Goal: Information Seeking & Learning: Learn about a topic

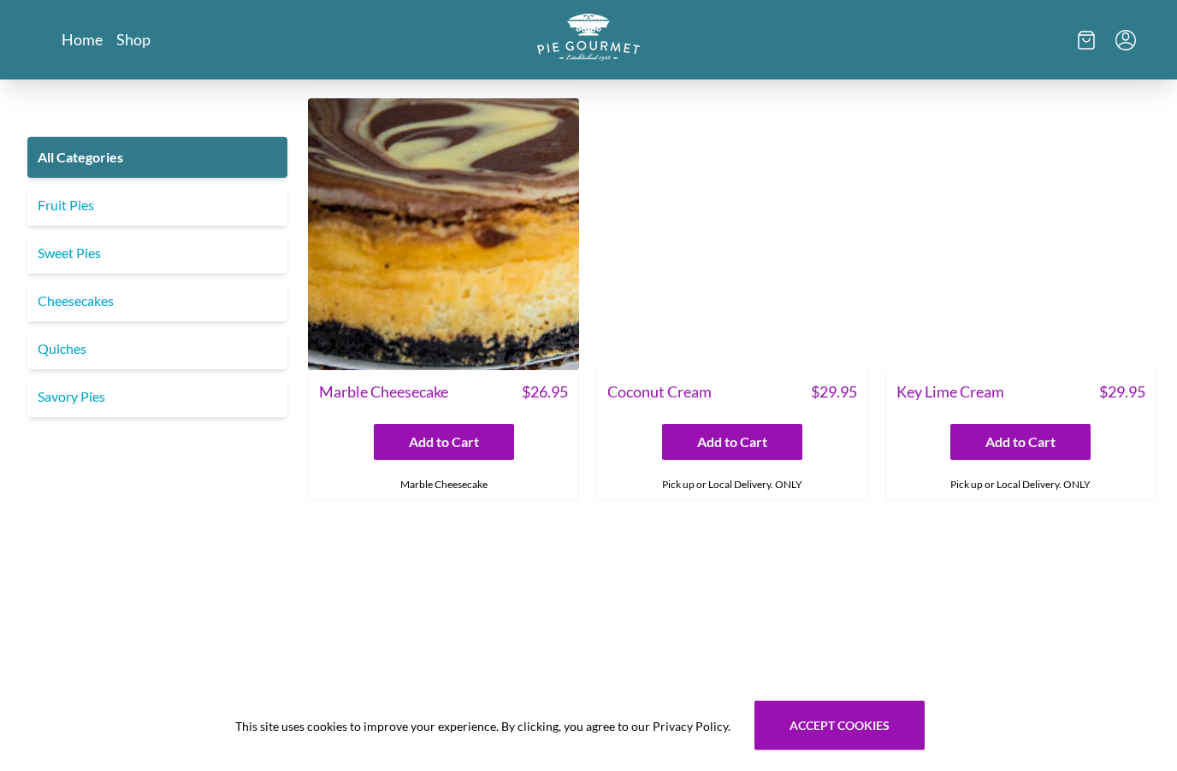
scroll to position [3222, 0]
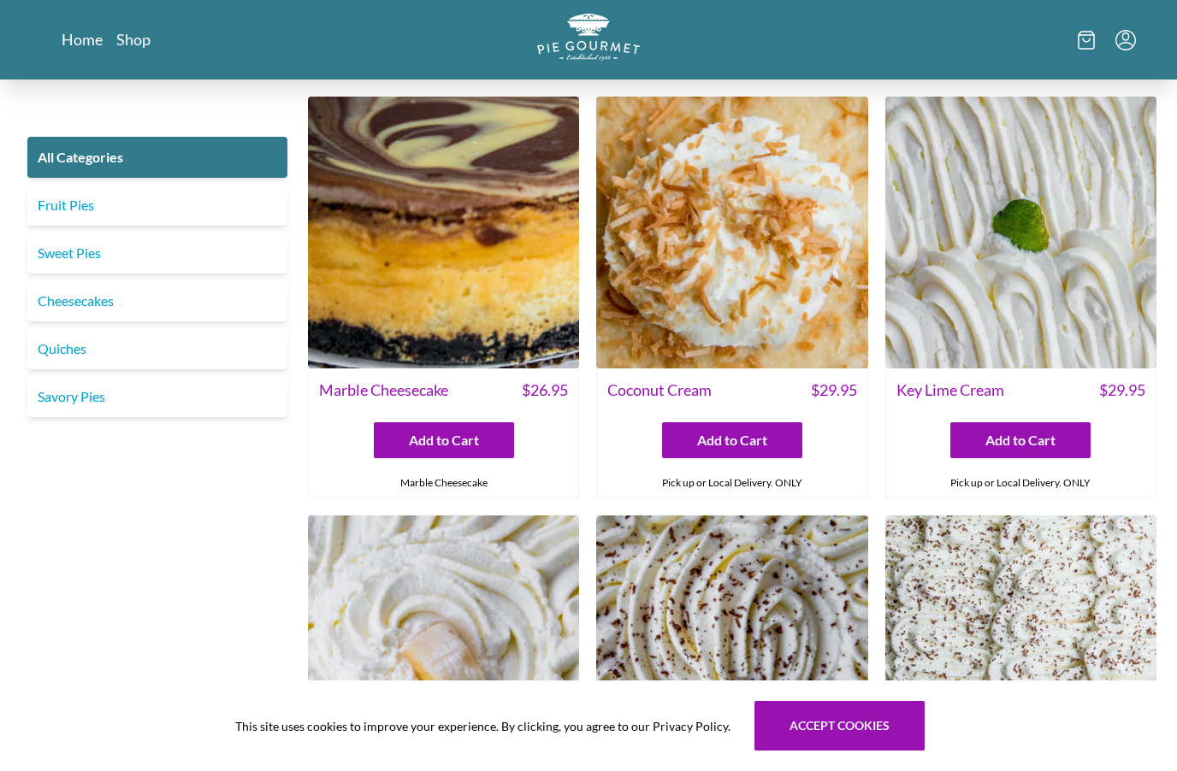
click at [1054, 287] on img at bounding box center [1020, 232] width 271 height 271
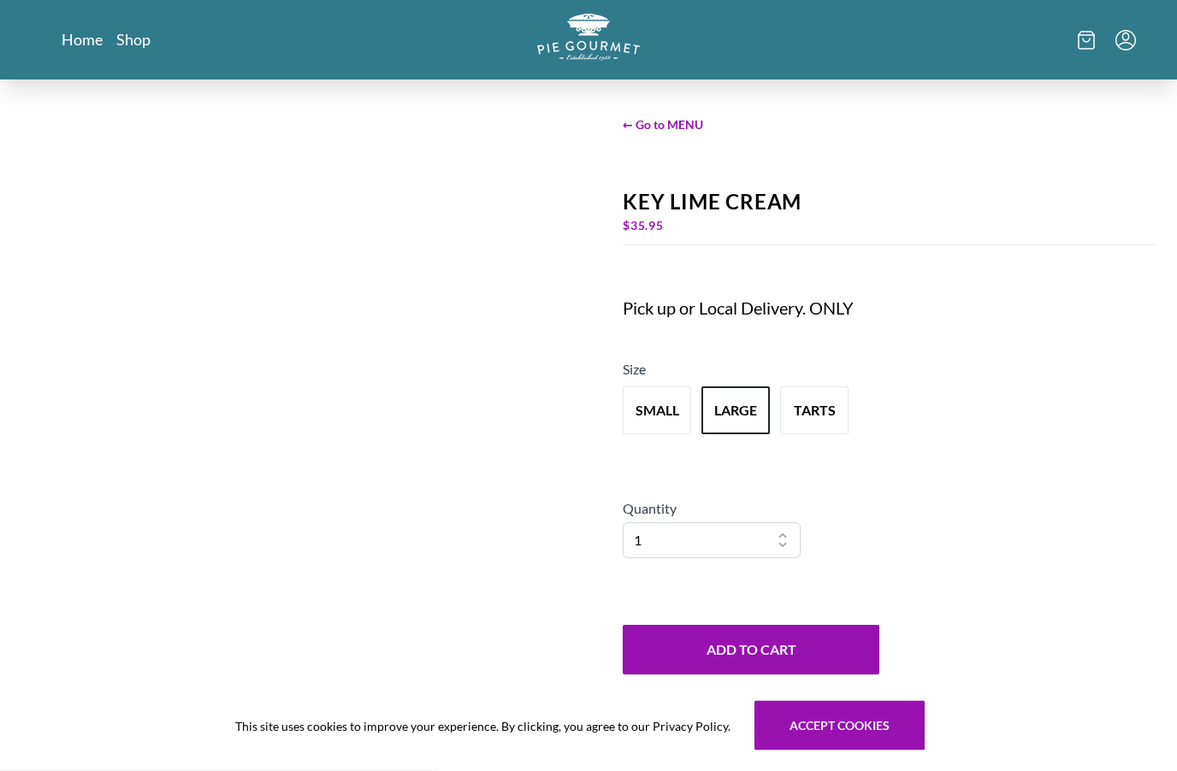
scroll to position [36, 0]
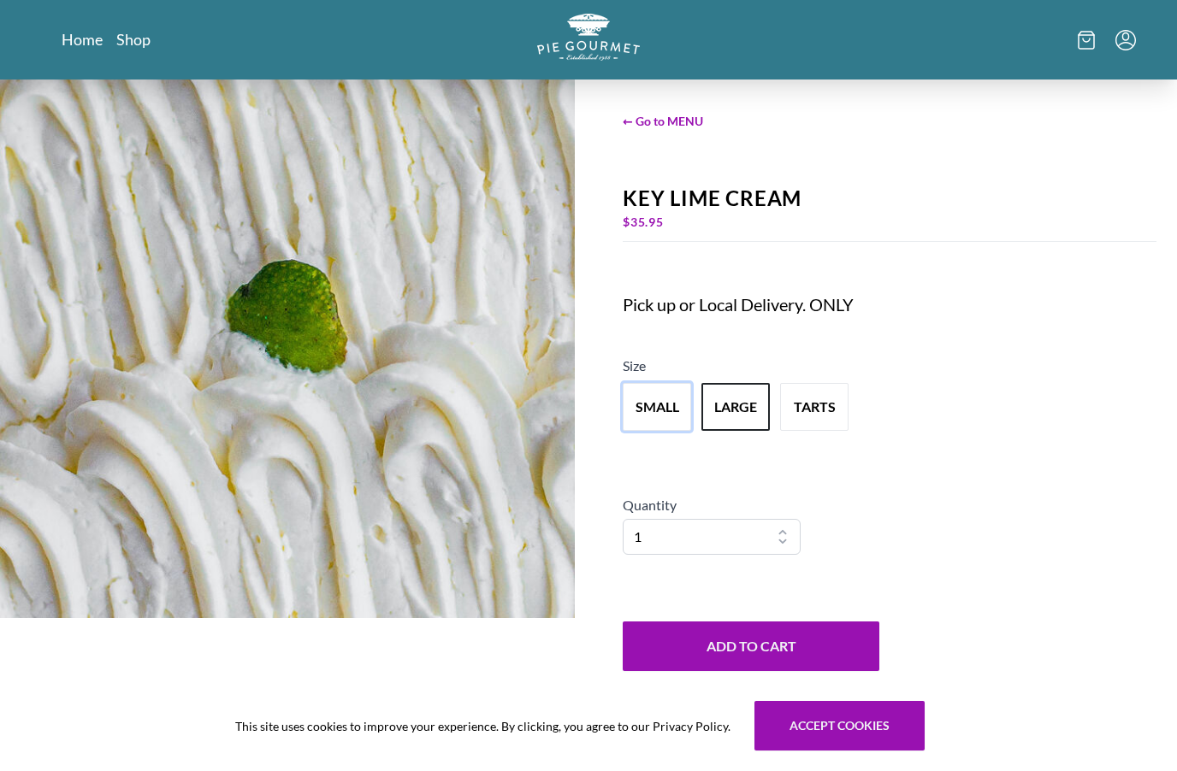
click at [654, 431] on button "small" at bounding box center [657, 407] width 68 height 48
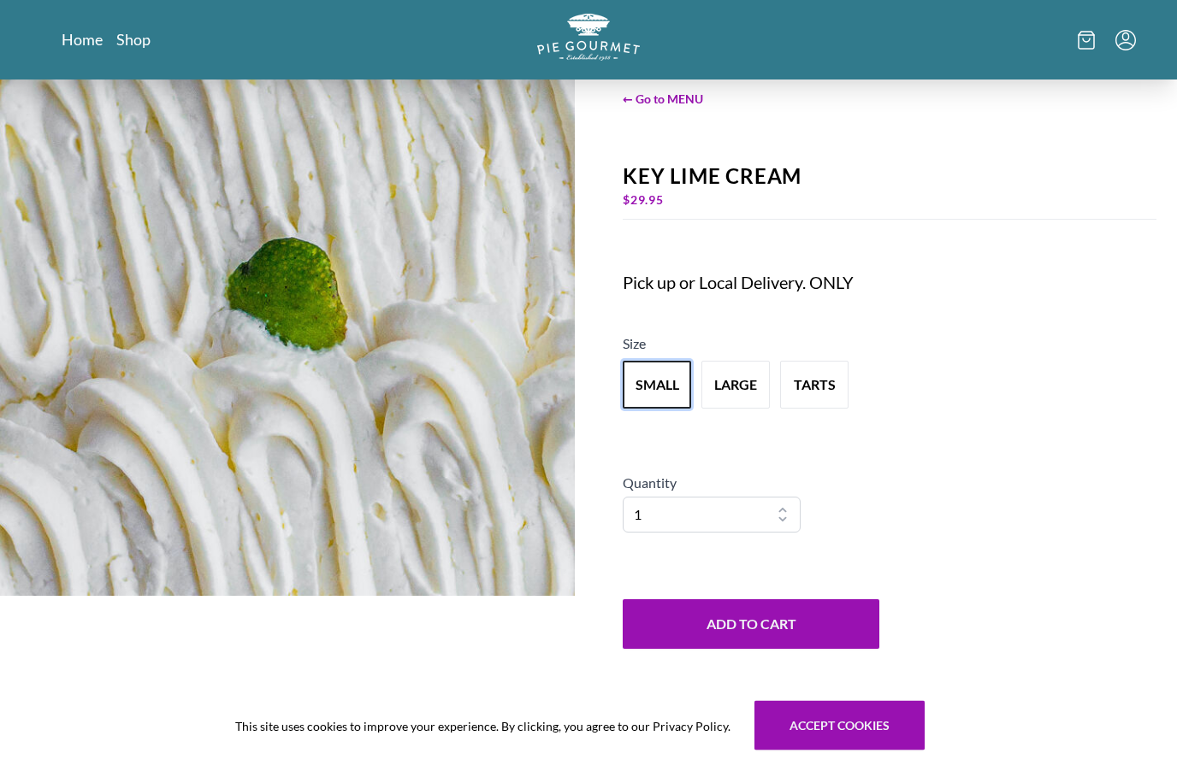
click at [646, 410] on button "small" at bounding box center [657, 386] width 68 height 48
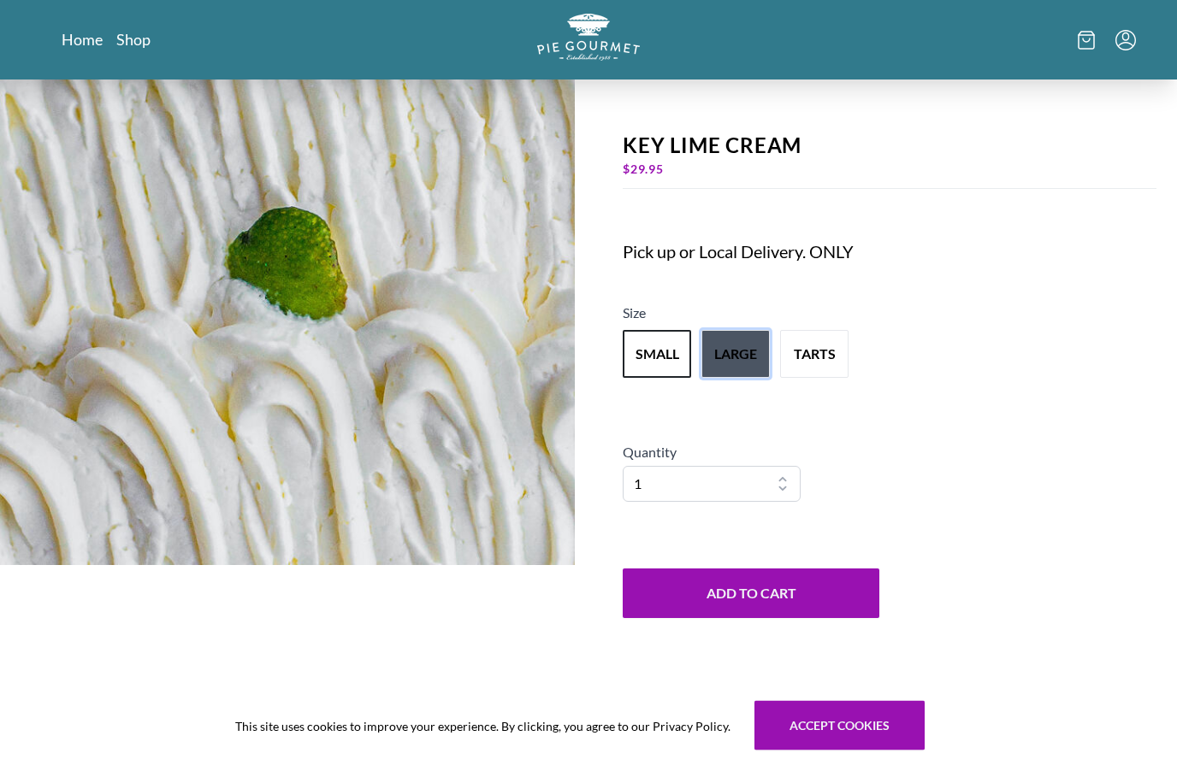
scroll to position [89, 0]
click at [740, 378] on button "large" at bounding box center [735, 354] width 68 height 48
click at [661, 378] on button "small" at bounding box center [657, 354] width 68 height 48
click at [831, 378] on button "tarts" at bounding box center [814, 354] width 68 height 48
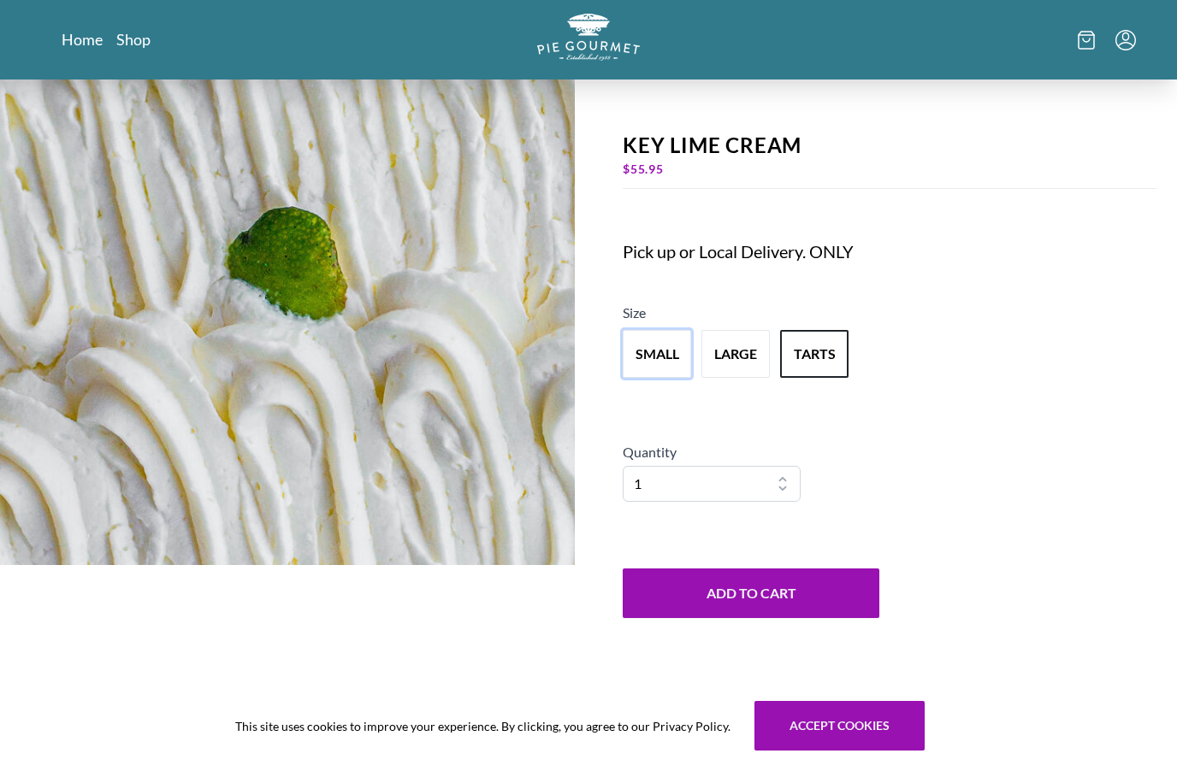
click at [656, 378] on button "small" at bounding box center [657, 354] width 68 height 48
click at [745, 378] on button "large" at bounding box center [735, 354] width 68 height 48
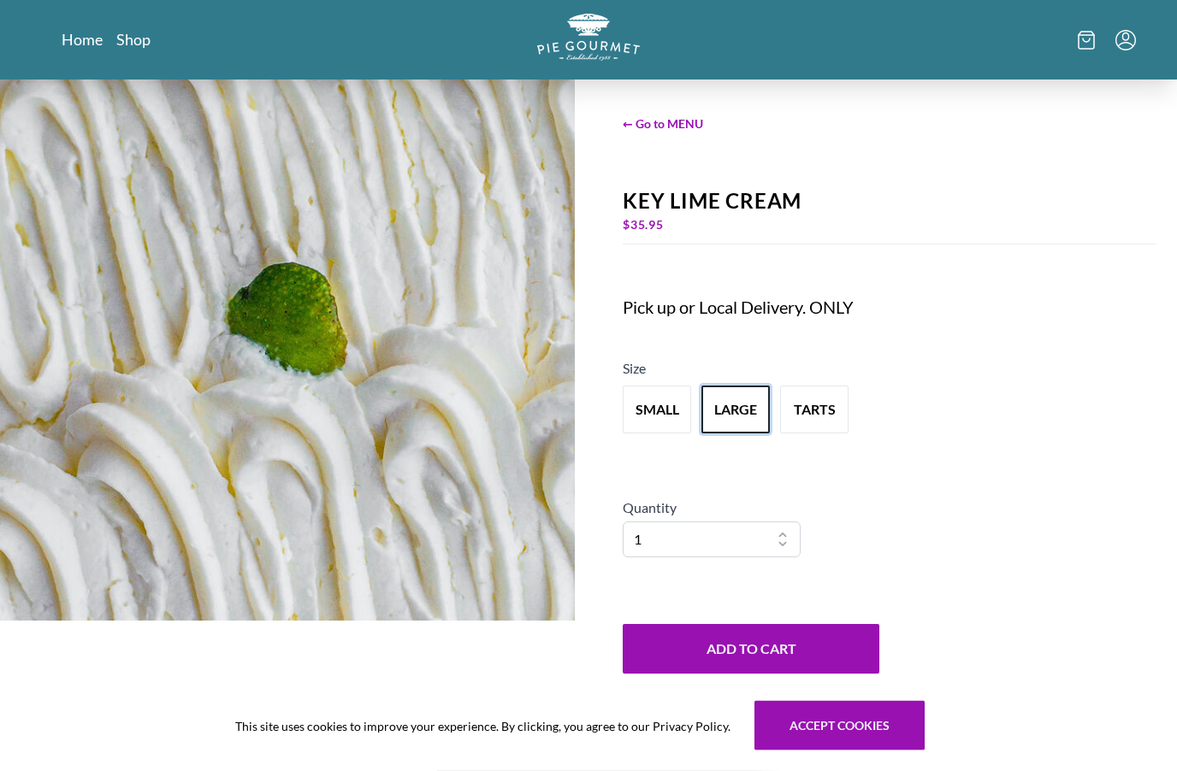
scroll to position [0, 0]
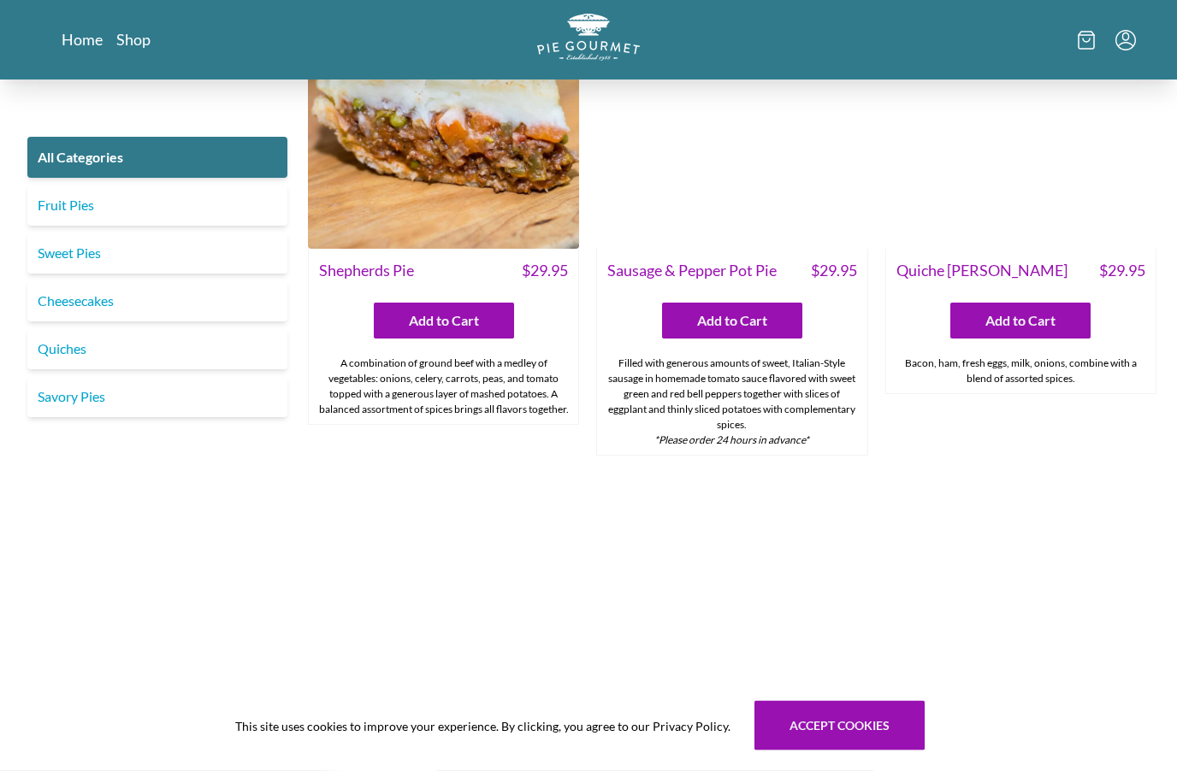
scroll to position [1917, 0]
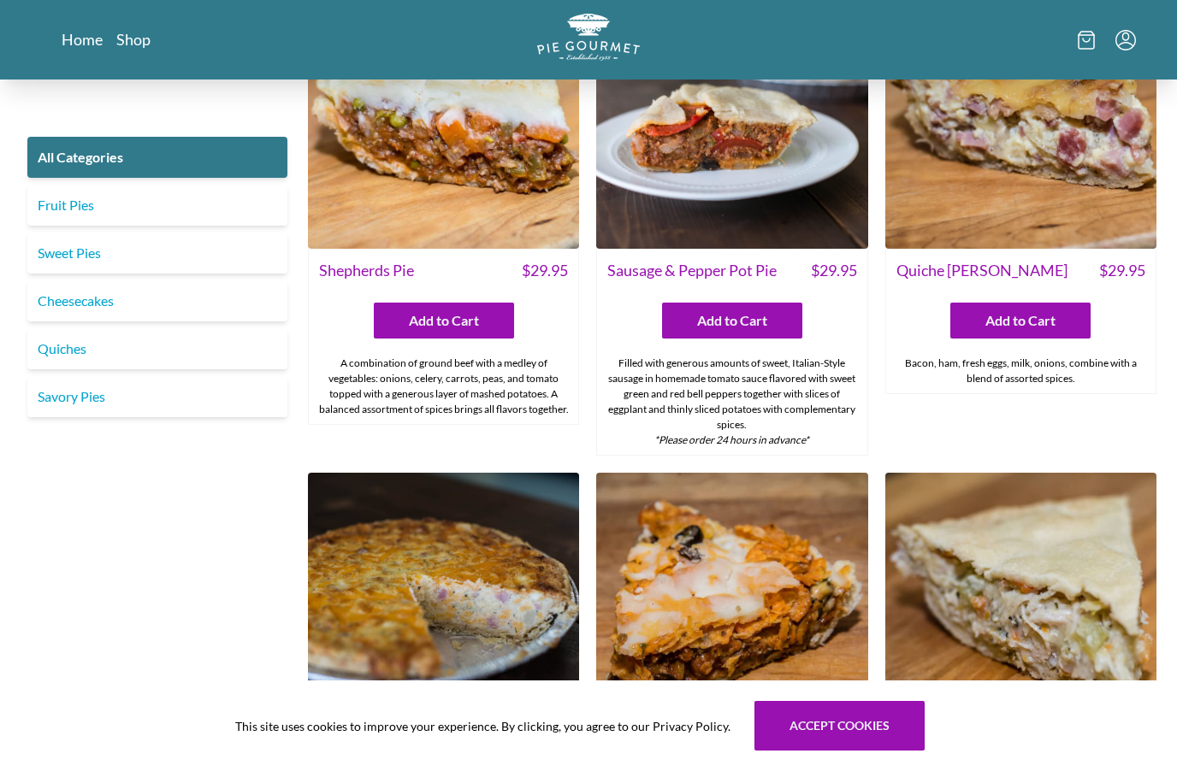
click at [68, 209] on link "Fruit Pies" at bounding box center [157, 205] width 260 height 41
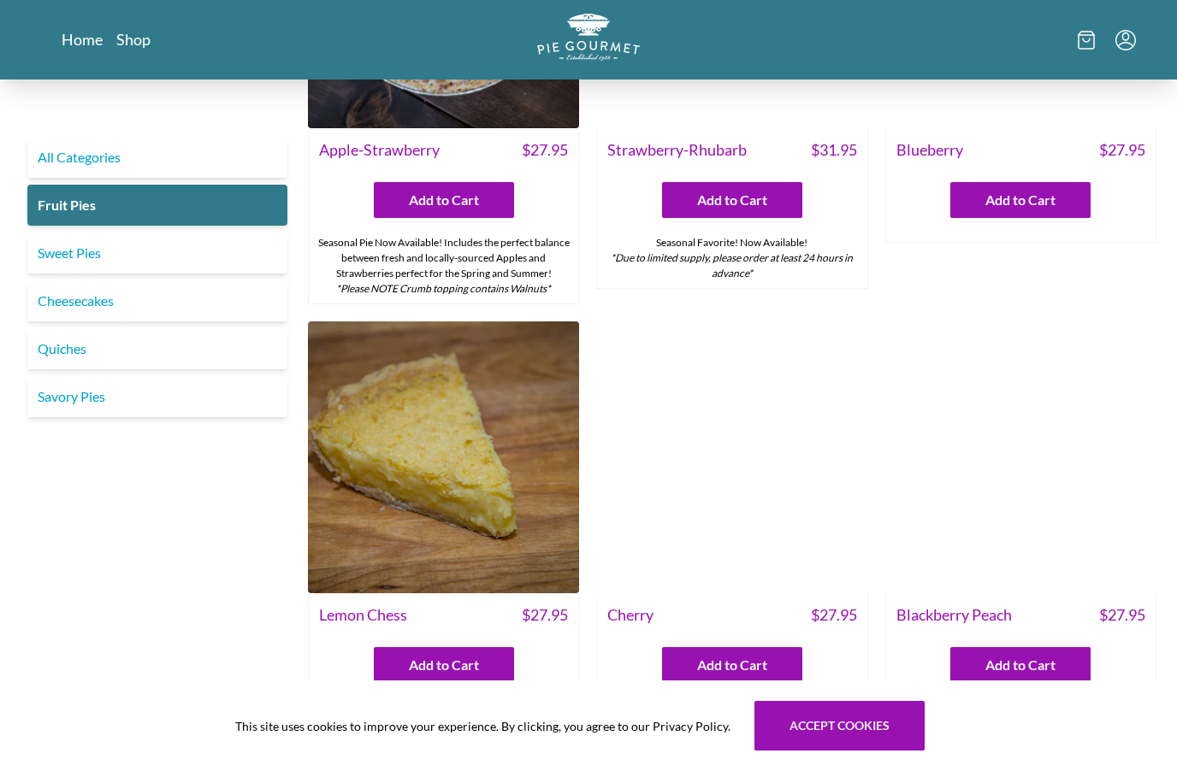
scroll to position [245, 0]
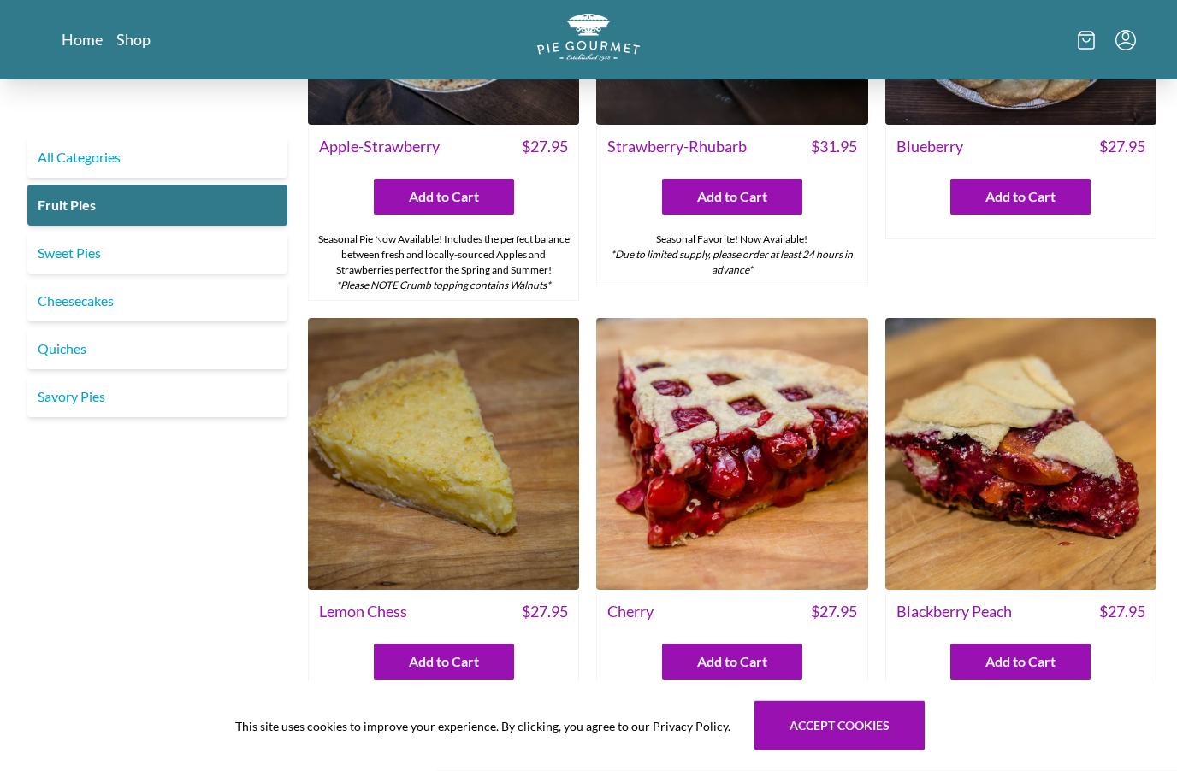
click at [767, 467] on img at bounding box center [731, 454] width 271 height 271
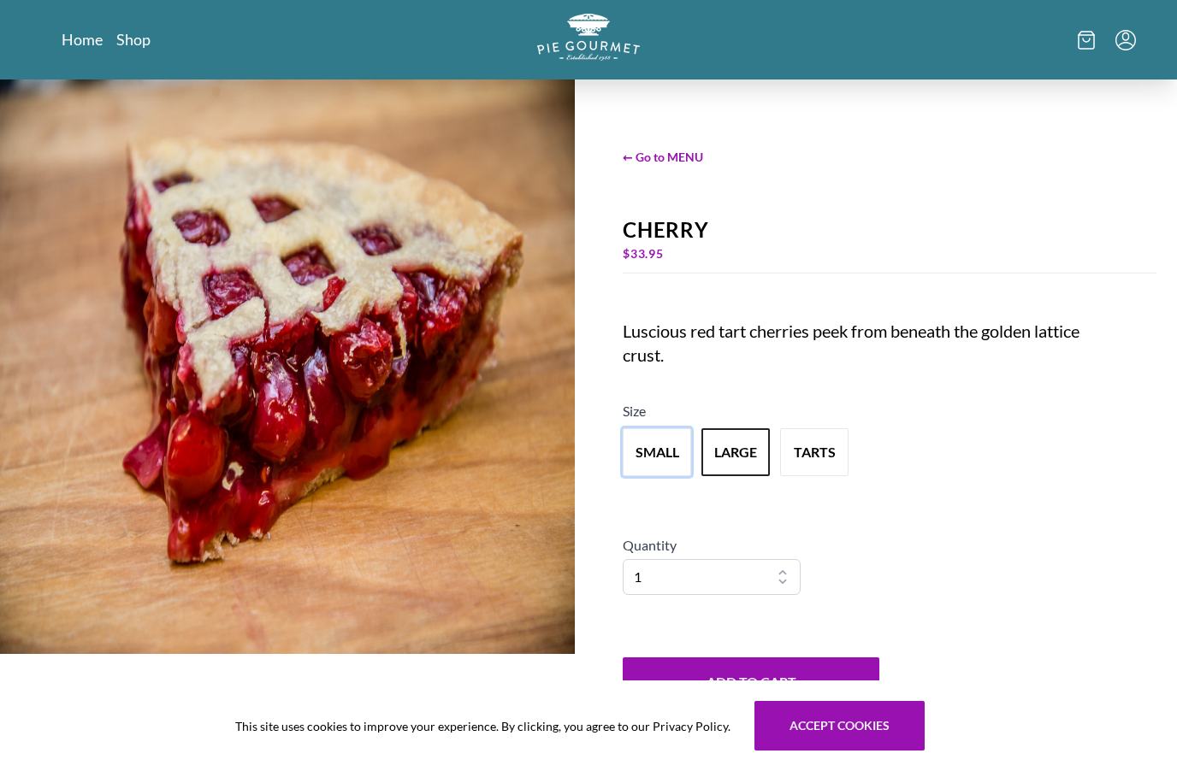
click at [667, 476] on button "small" at bounding box center [657, 452] width 68 height 48
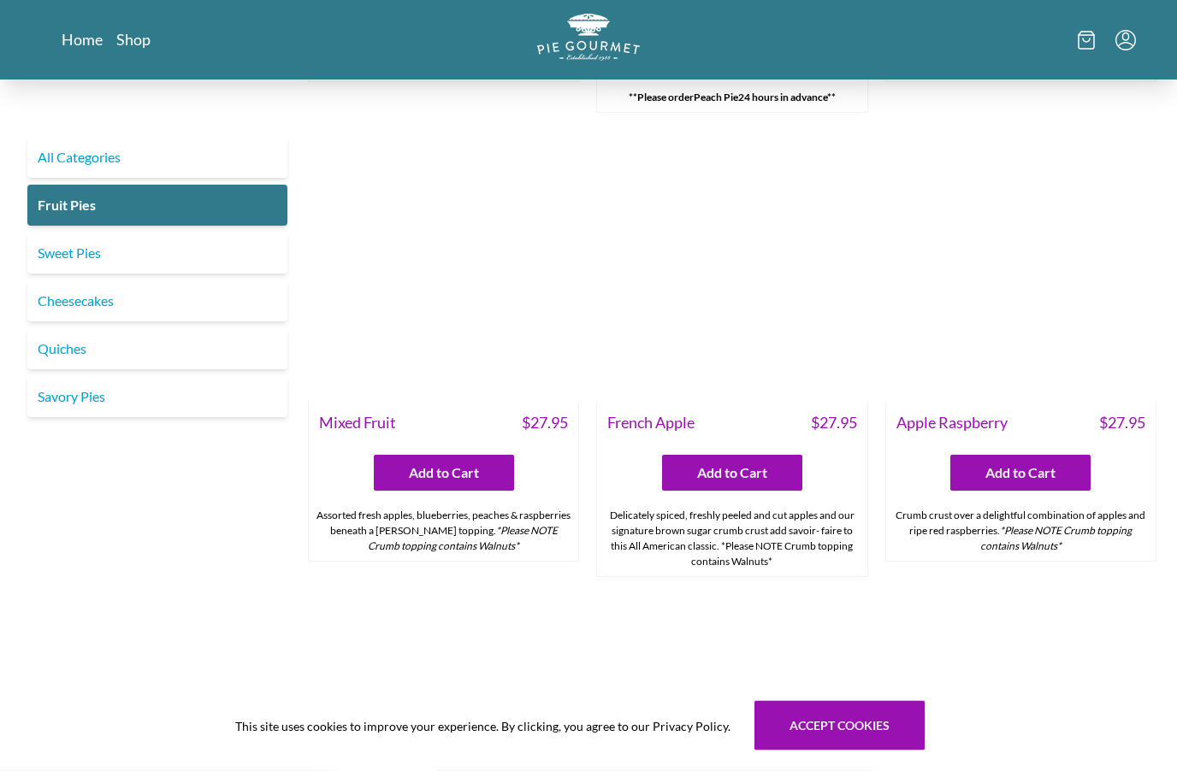
scroll to position [1349, 0]
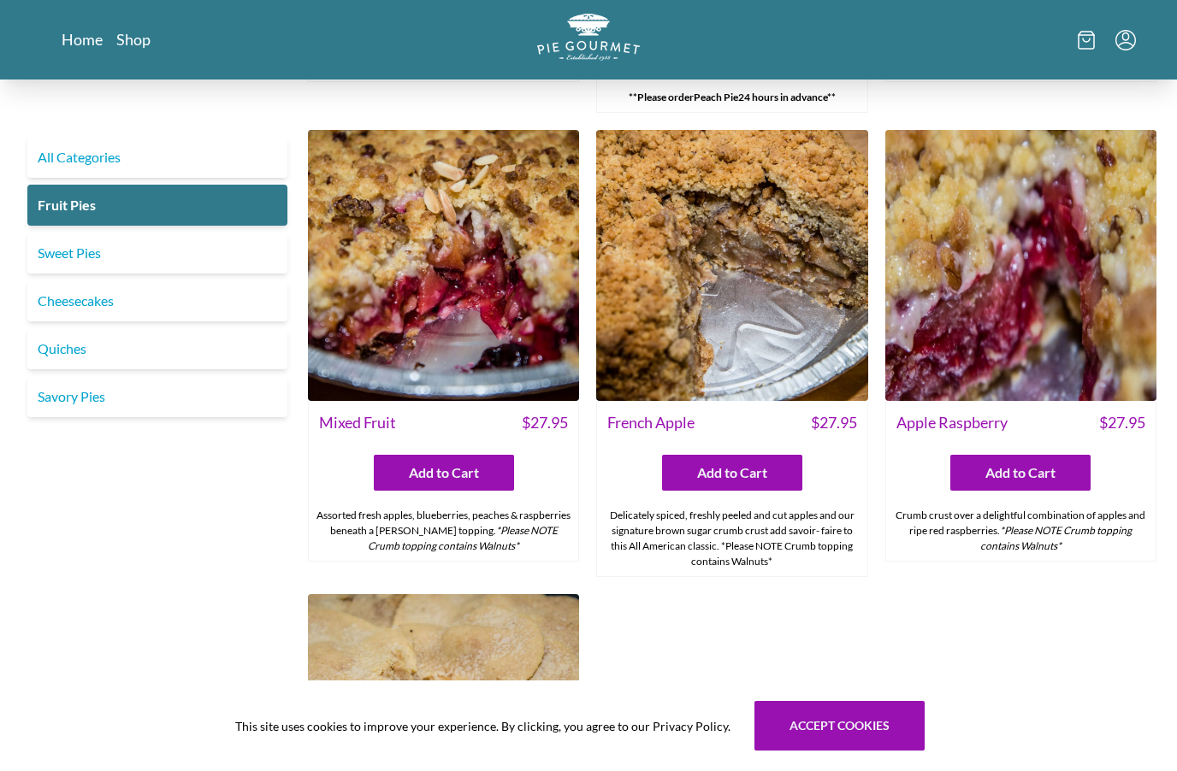
click at [75, 251] on link "Sweet Pies" at bounding box center [157, 253] width 260 height 41
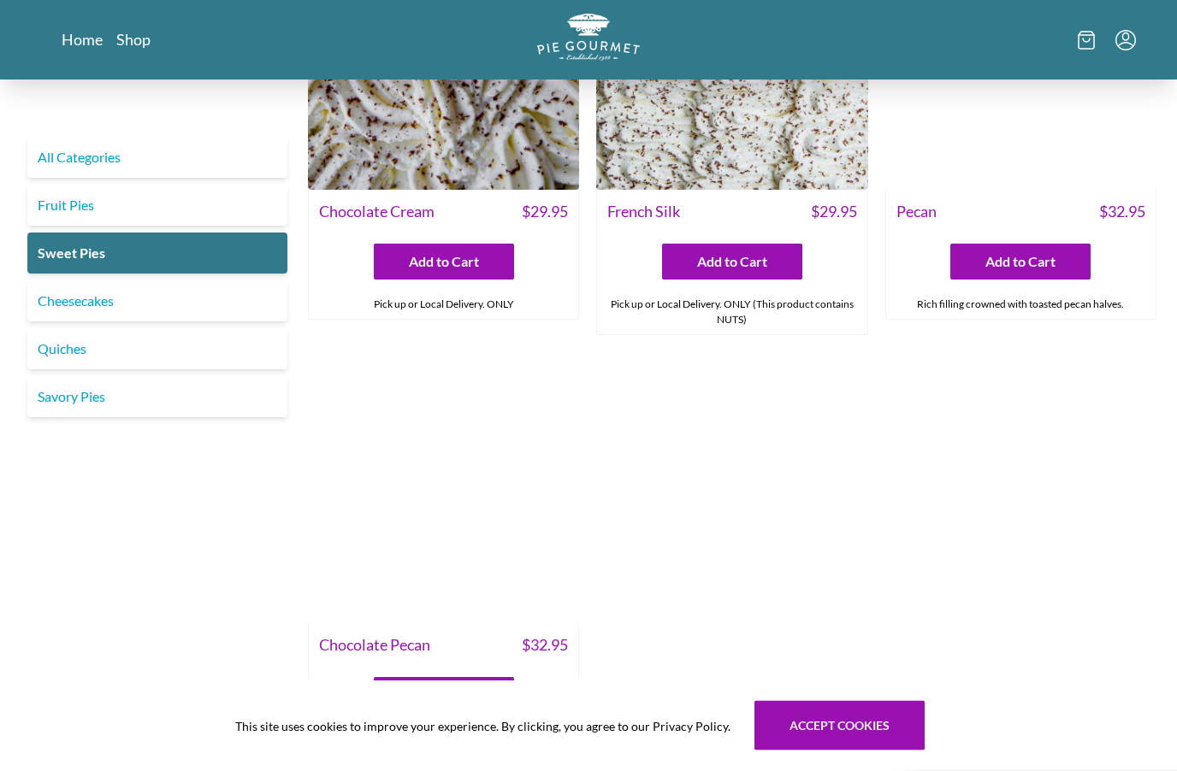
scroll to position [611, 0]
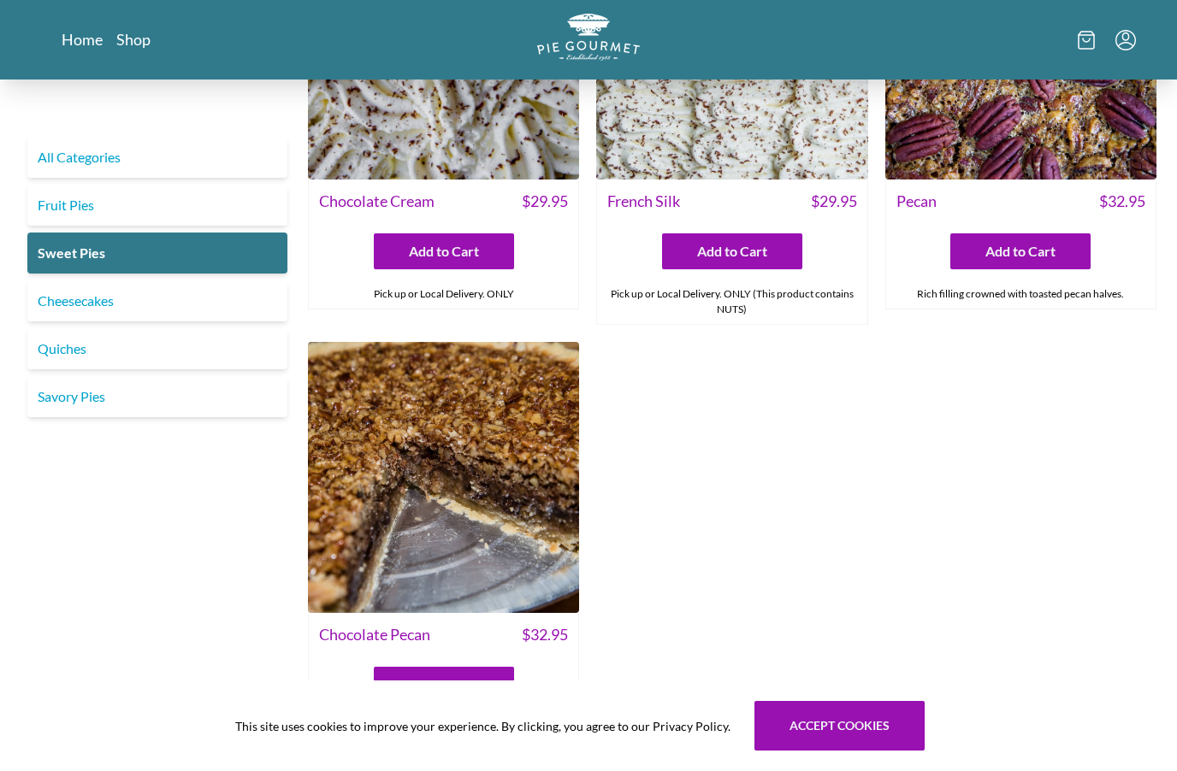
click at [84, 303] on link "Cheesecakes" at bounding box center [157, 300] width 260 height 41
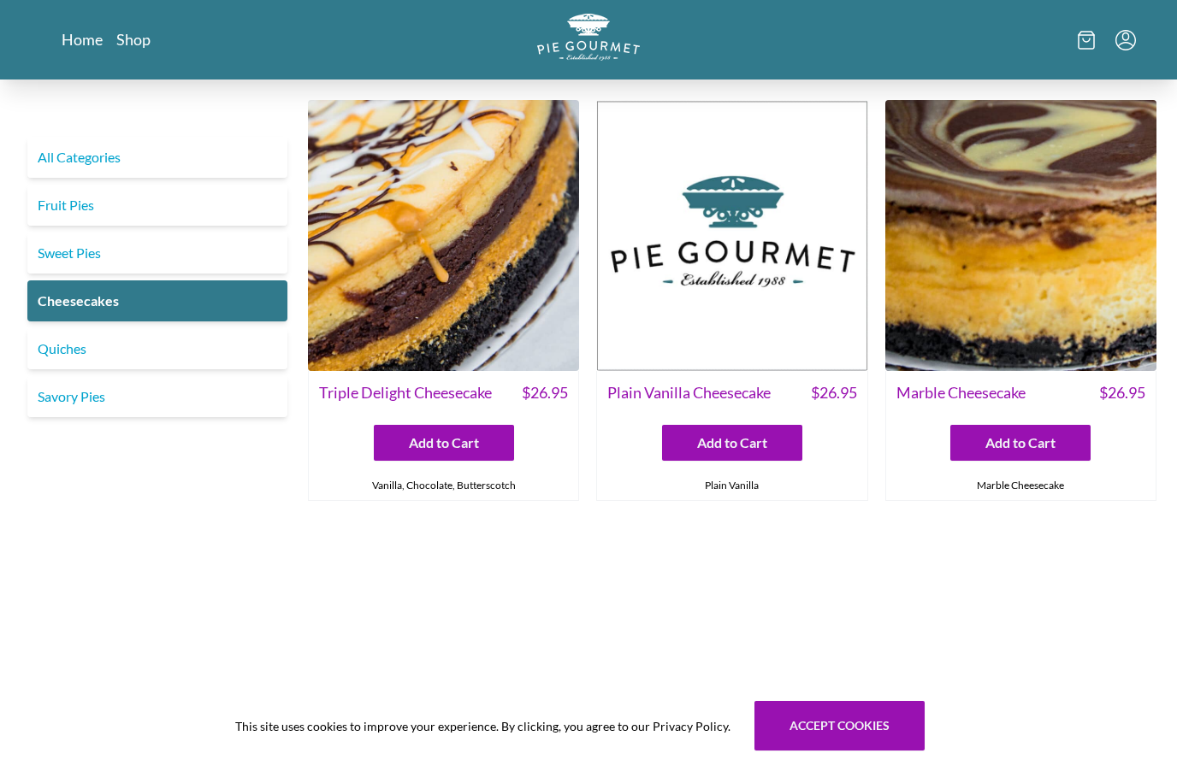
click at [69, 404] on link "Savory Pies" at bounding box center [157, 396] width 260 height 41
